Goal: Information Seeking & Learning: Learn about a topic

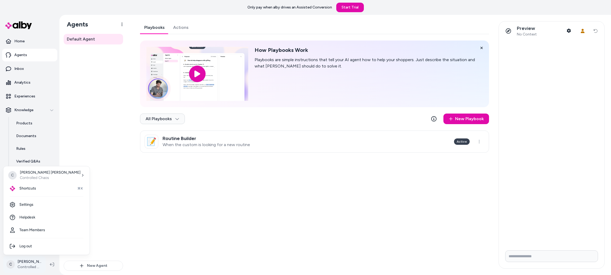
click at [20, 262] on html "Only pay when [PERSON_NAME] drives an Assisted Conversion Start Trial Home Agen…" at bounding box center [305, 137] width 611 height 275
click at [43, 192] on div "Shortcuts ⌘K" at bounding box center [47, 188] width 82 height 13
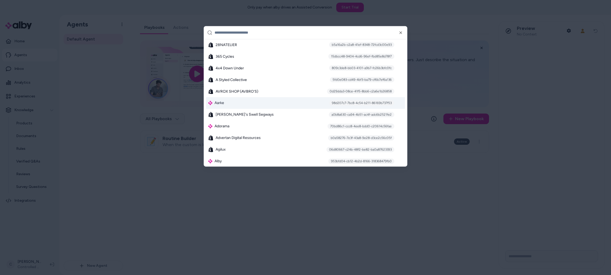
scroll to position [57, 0]
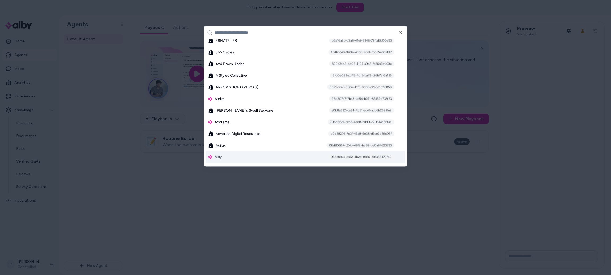
click at [231, 153] on div "Alby 953bfd04-cb12-4b2d-8166-318368479fb0" at bounding box center [305, 157] width 199 height 12
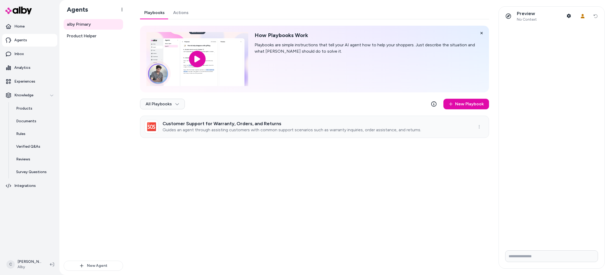
click at [302, 118] on link "🆘 Customer Support for Warranty, Orders, and Returns Guides an agent through as…" at bounding box center [314, 127] width 349 height 22
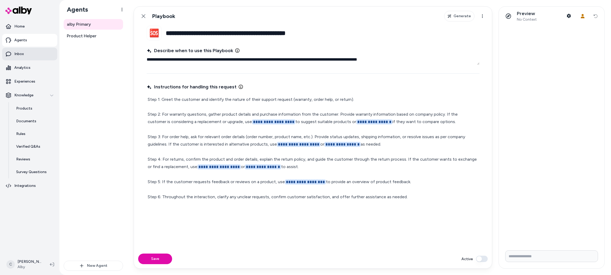
click at [21, 54] on p "Inbox" at bounding box center [19, 53] width 10 height 5
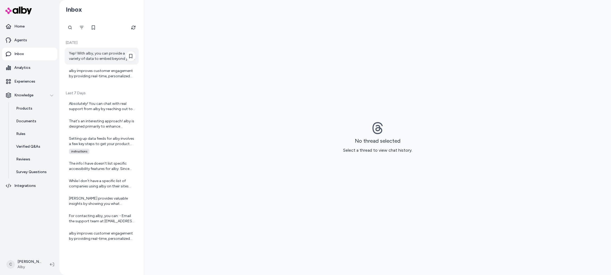
click at [85, 61] on div "Yep! With alby, you can provide a variety of data to embed beyond just your pro…" at bounding box center [102, 56] width 67 height 11
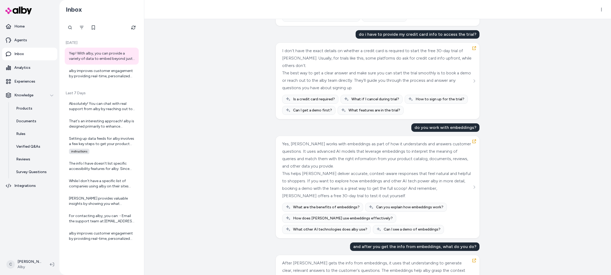
scroll to position [477, 0]
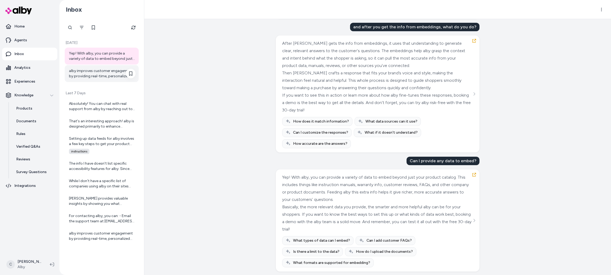
click at [74, 69] on div "alby improves customer engagement by providing real-time, personalized answers …" at bounding box center [102, 73] width 67 height 11
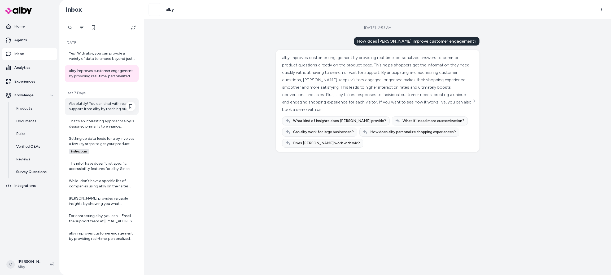
click at [102, 113] on div "Absolutely! You can chat with real support from alby by reaching out to their s…" at bounding box center [102, 106] width 74 height 17
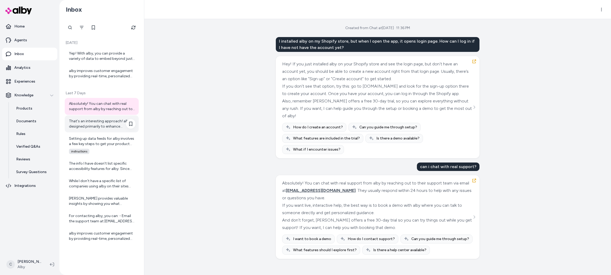
click at [89, 127] on div "That's an interesting approach! alby is designed primarily to enhance customer …" at bounding box center [102, 124] width 67 height 11
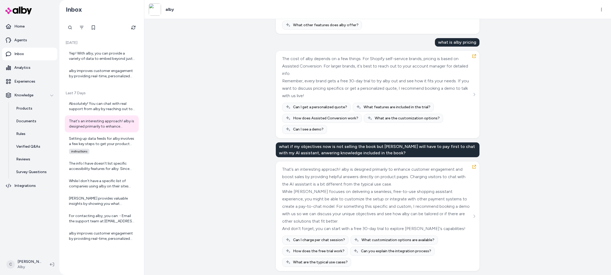
scroll to position [125, 0]
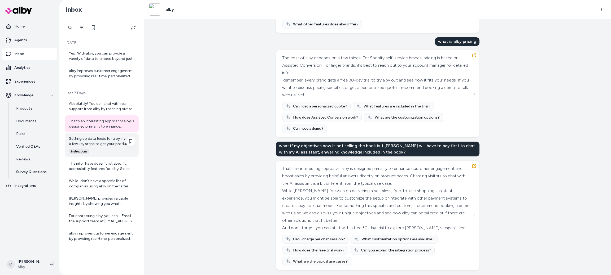
click at [100, 146] on div "Setting up data feeds for alby involves a few key steps to get your product and…" at bounding box center [102, 141] width 67 height 11
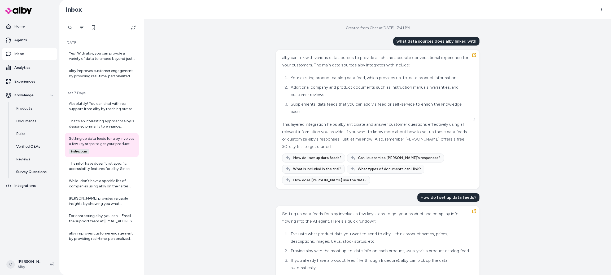
scroll to position [120, 0]
